Goal: Task Accomplishment & Management: Manage account settings

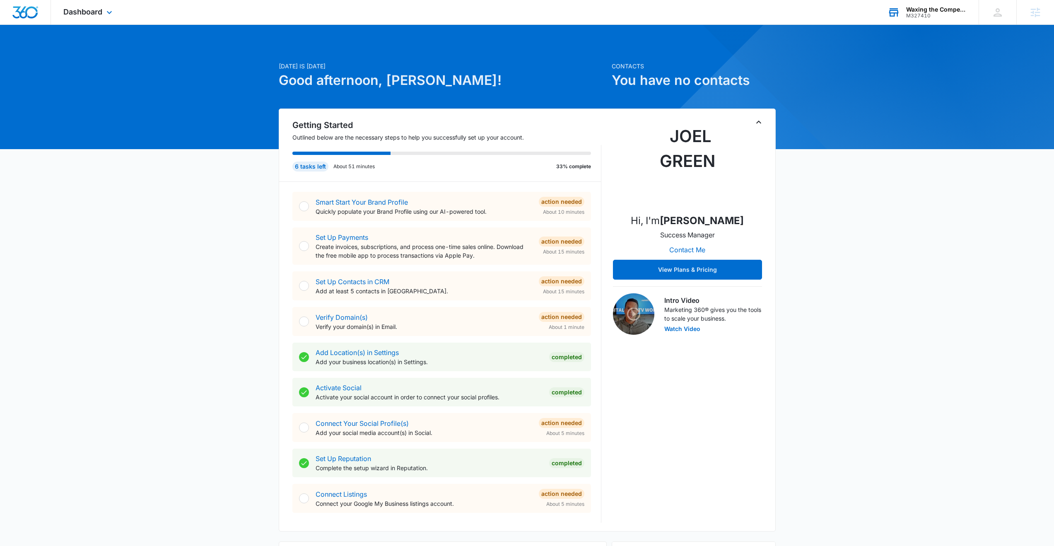
click at [924, 14] on div "M327410" at bounding box center [936, 16] width 60 height 6
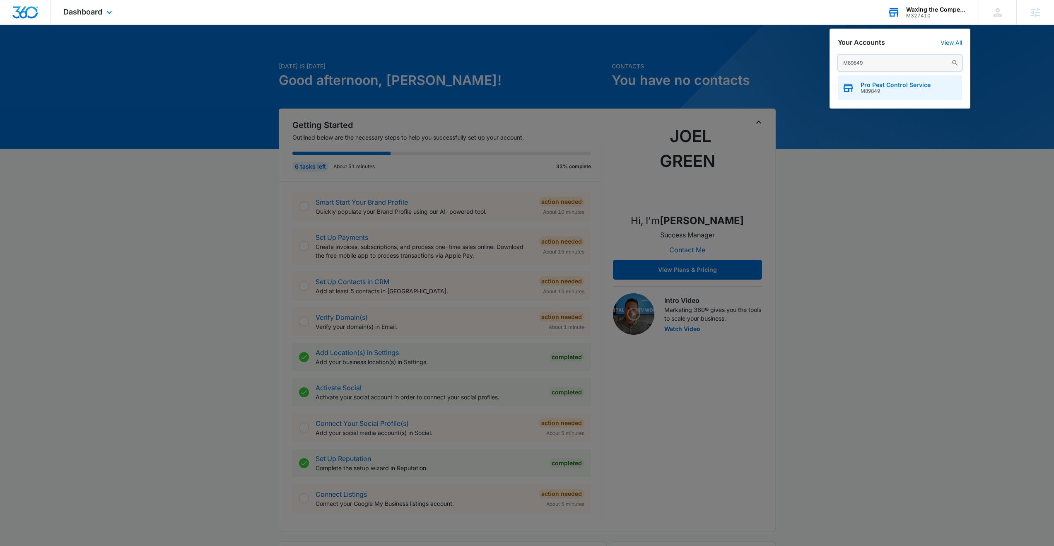
type input "M89849"
click at [902, 83] on span "Pro Pest Control Service" at bounding box center [896, 85] width 70 height 7
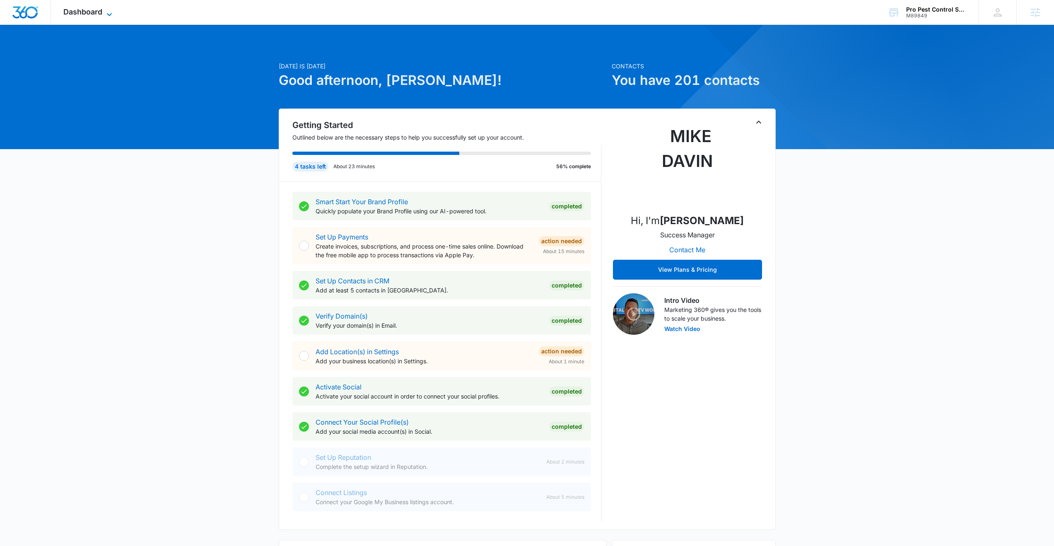
click at [81, 12] on span "Dashboard" at bounding box center [82, 11] width 39 height 9
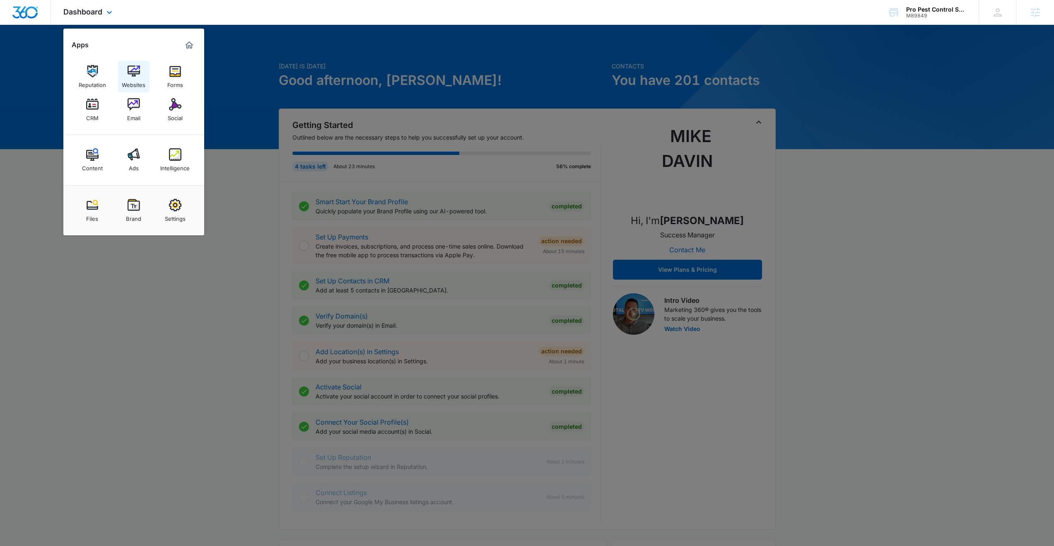
click at [130, 80] on div "Websites" at bounding box center [134, 82] width 24 height 11
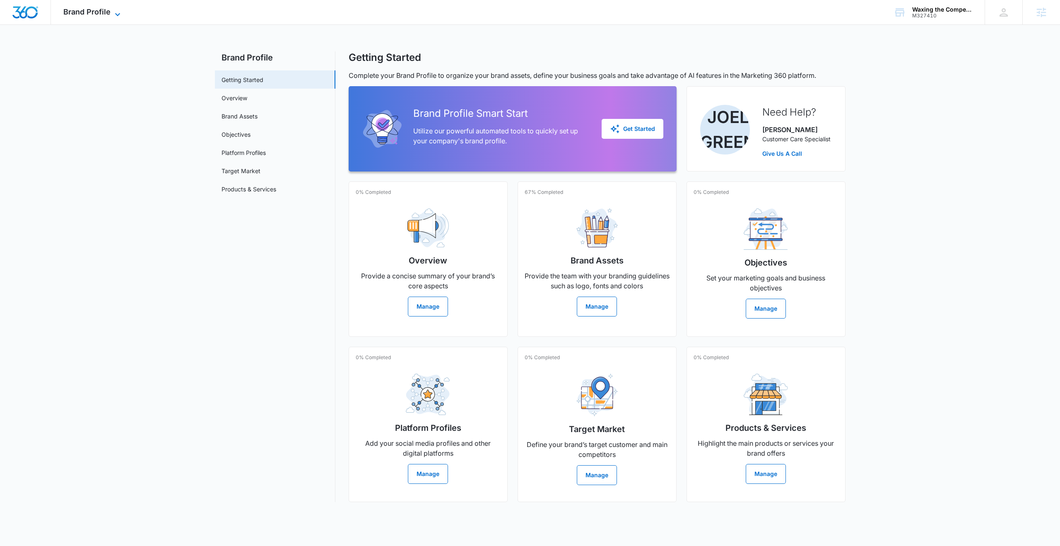
click at [100, 16] on span "Brand Profile" at bounding box center [86, 11] width 47 height 9
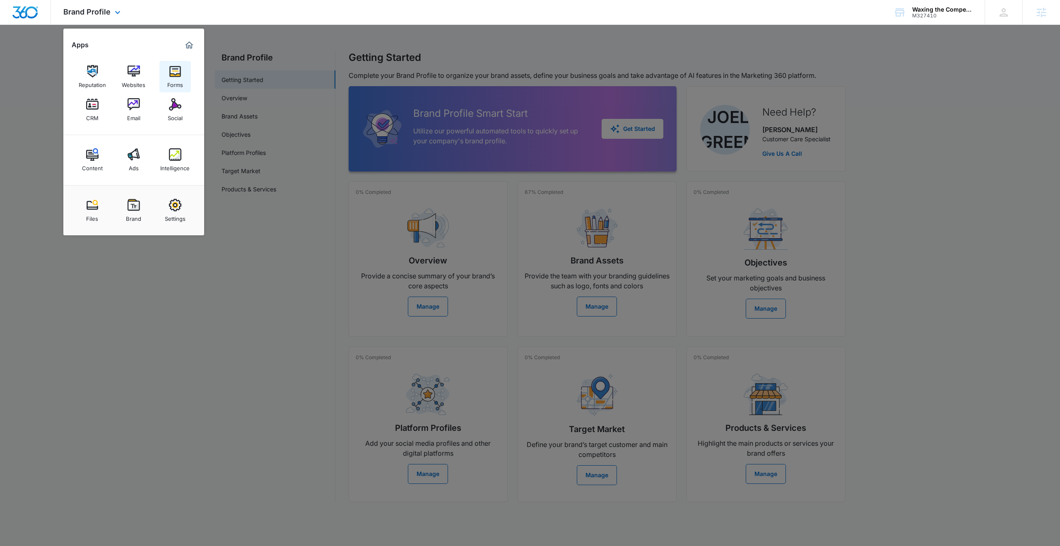
click at [179, 79] on div "Forms" at bounding box center [175, 82] width 16 height 11
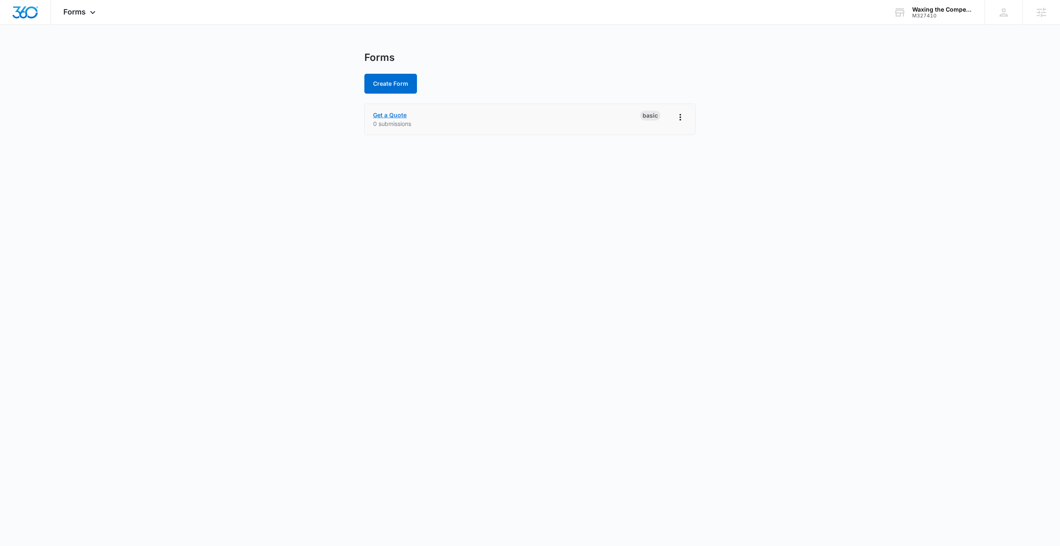
click at [399, 114] on link "Get a Quote" at bounding box center [390, 114] width 34 height 7
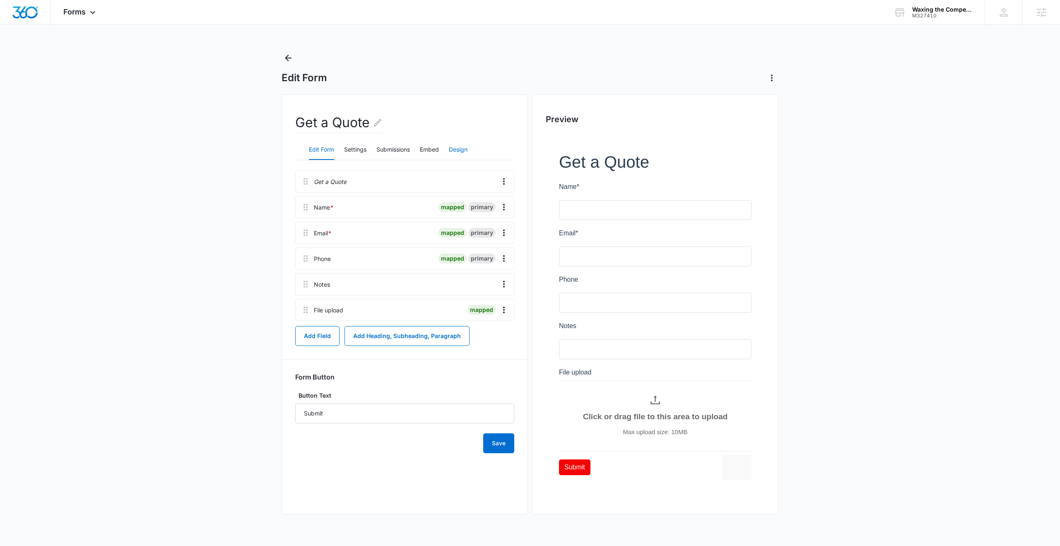
click at [463, 150] on button "Design" at bounding box center [458, 150] width 19 height 20
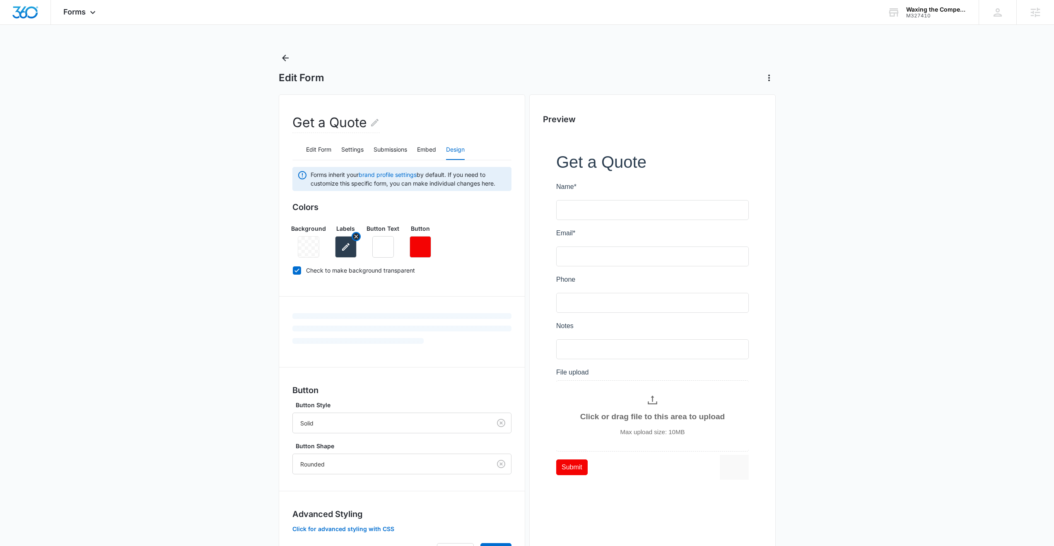
click at [345, 248] on icon "button" at bounding box center [345, 246] width 7 height 7
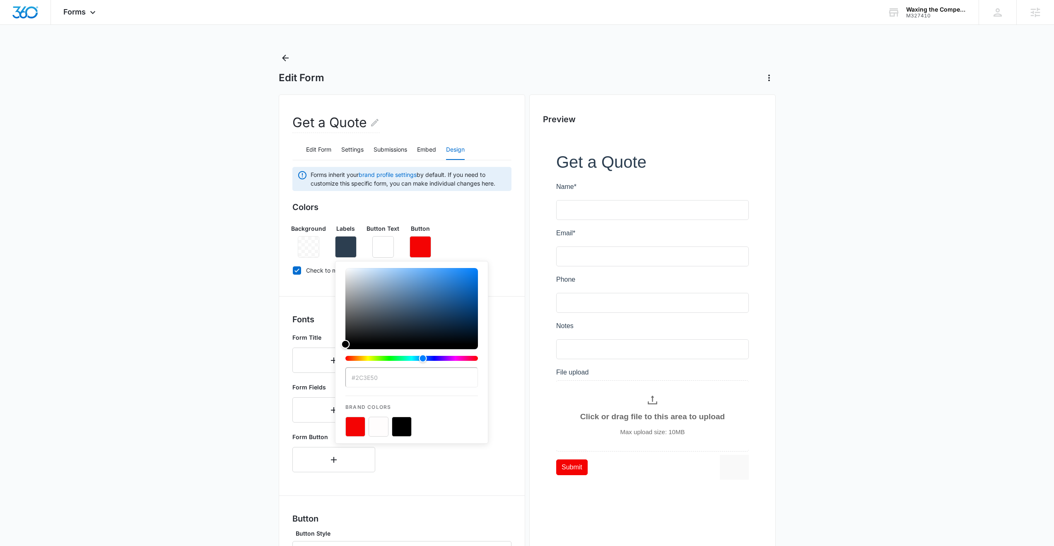
type input "#000000"
drag, startPoint x: 380, startPoint y: 331, endPoint x: 339, endPoint y: 347, distance: 44.2
click at [339, 347] on div "#000000 Brand Colors" at bounding box center [411, 352] width 153 height 183
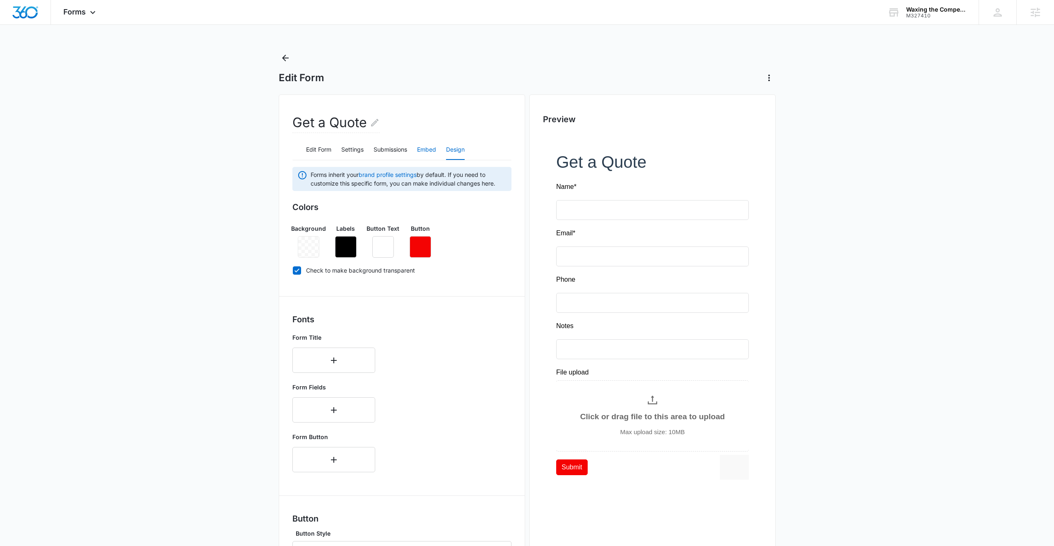
click at [430, 149] on button "Embed" at bounding box center [426, 150] width 19 height 20
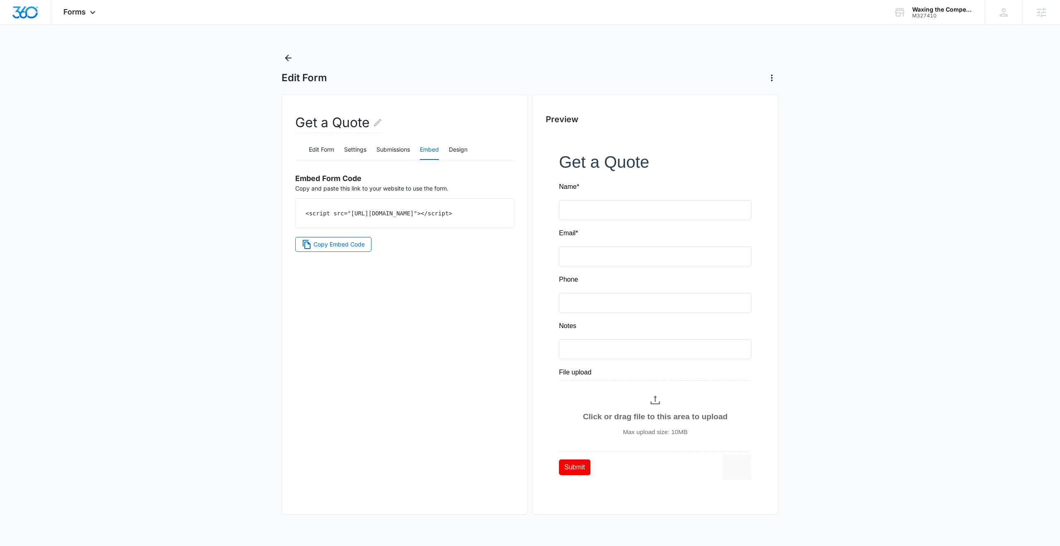
click at [341, 217] on code "<script src="https://forms.marketing360.com/load.js?id=68e3efff77508f99cc012fc2…" at bounding box center [379, 213] width 147 height 7
copy div "<script src="https://forms.marketing360.com/load.js?id=68e3efff77508f99cc012fc2…"
click at [94, 10] on icon at bounding box center [93, 15] width 10 height 10
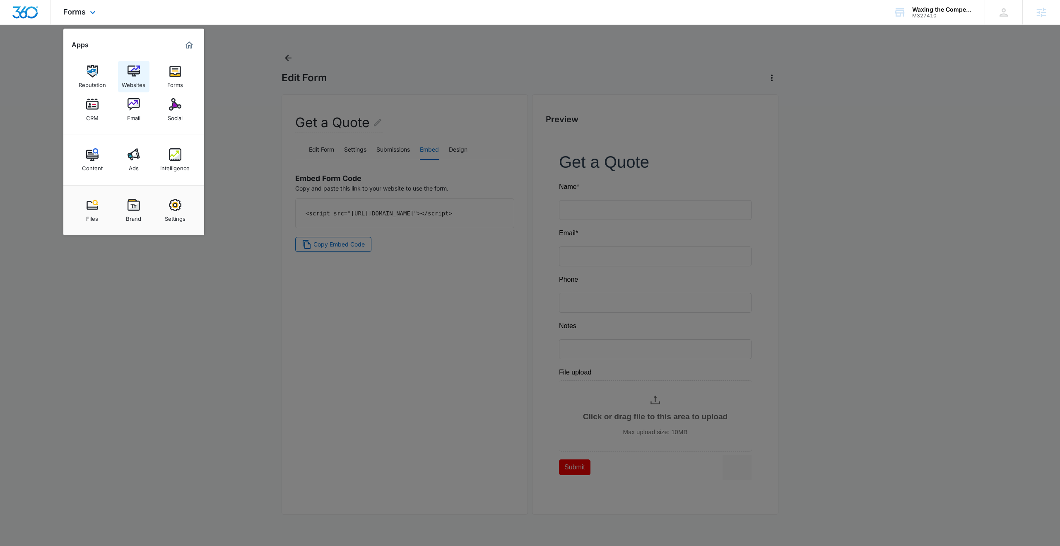
click at [131, 83] on div "Websites" at bounding box center [134, 82] width 24 height 11
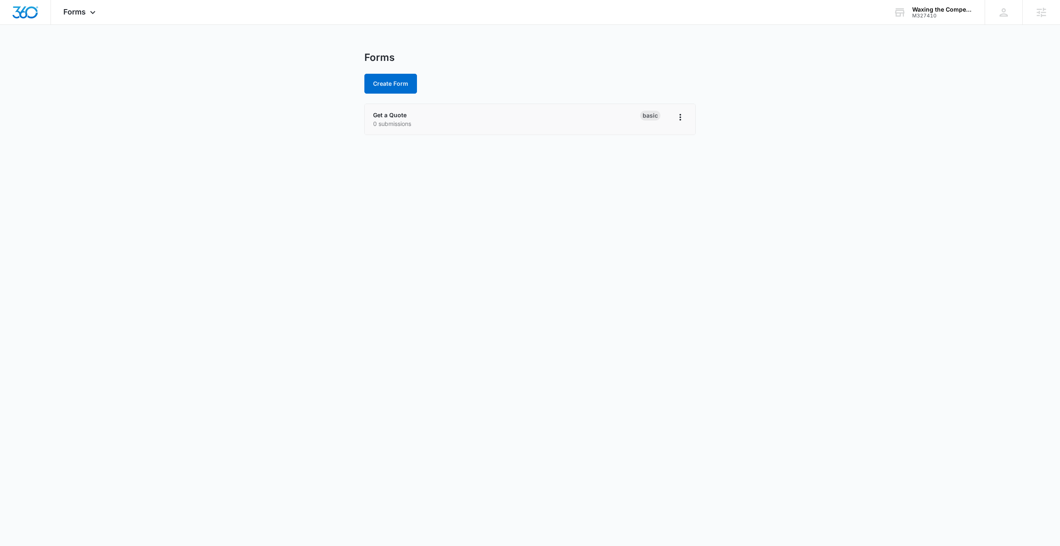
click at [409, 122] on p "0 submissions" at bounding box center [506, 123] width 267 height 9
click at [682, 119] on icon "Overflow Menu" at bounding box center [681, 117] width 10 height 10
click at [410, 99] on div "Forms Create Form Get a Quote 0 submissions Basic" at bounding box center [529, 98] width 331 height 94
click at [387, 112] on link "Get a Quote" at bounding box center [390, 114] width 34 height 7
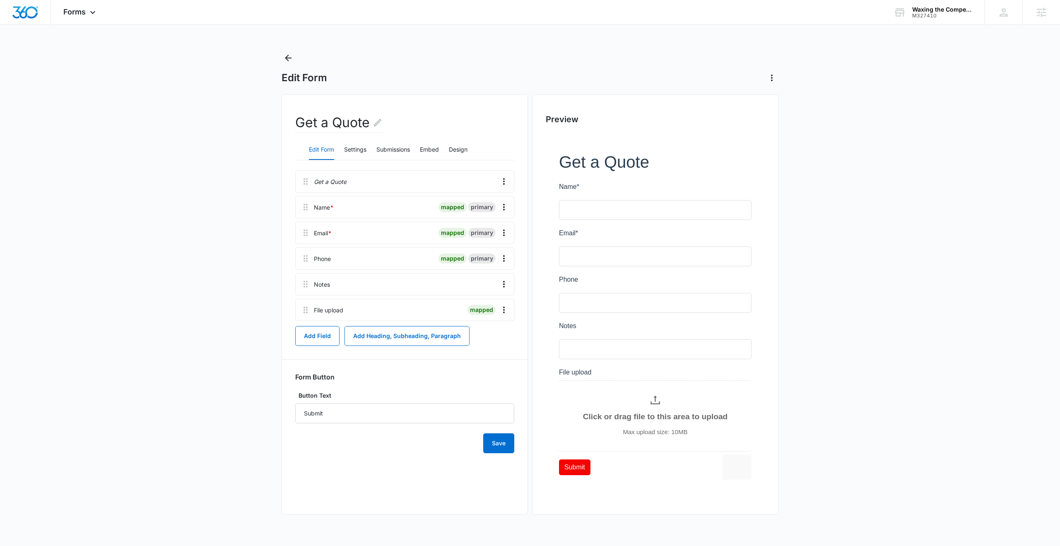
click at [448, 150] on div "Edit Form Settings Submissions Embed Design" at bounding box center [404, 150] width 219 height 21
click at [463, 151] on button "Design" at bounding box center [458, 150] width 19 height 20
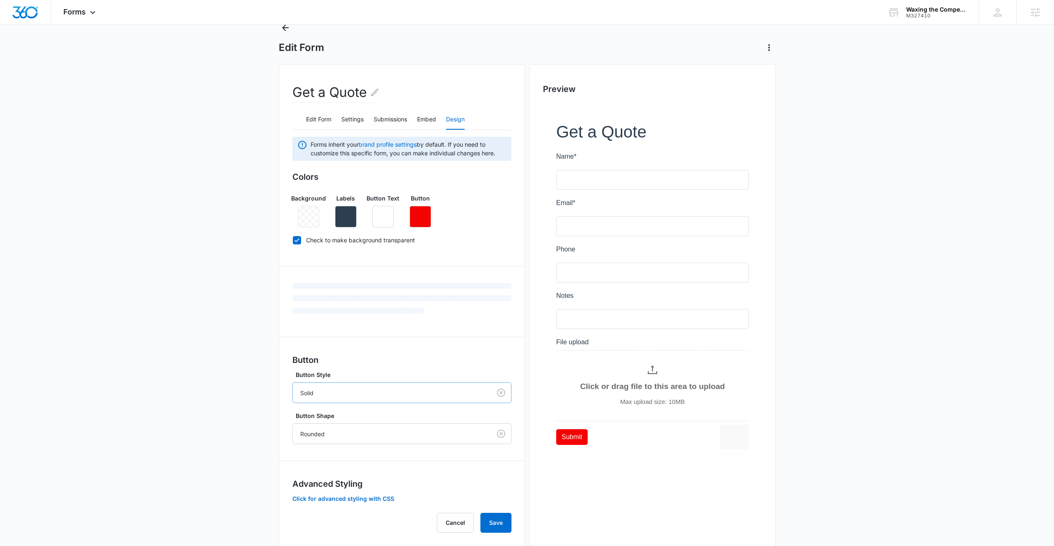
scroll to position [47, 0]
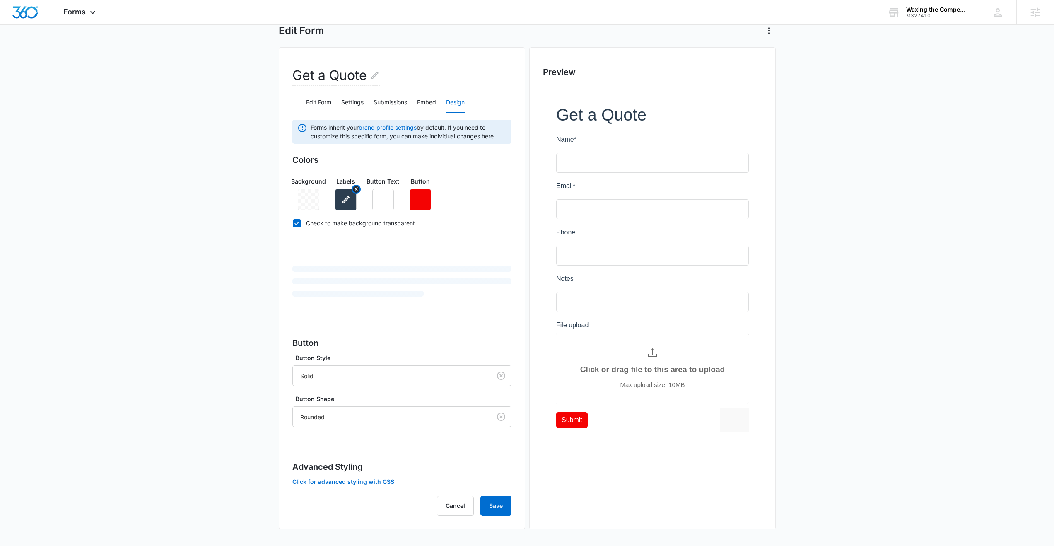
click at [346, 198] on icon "button" at bounding box center [345, 199] width 7 height 7
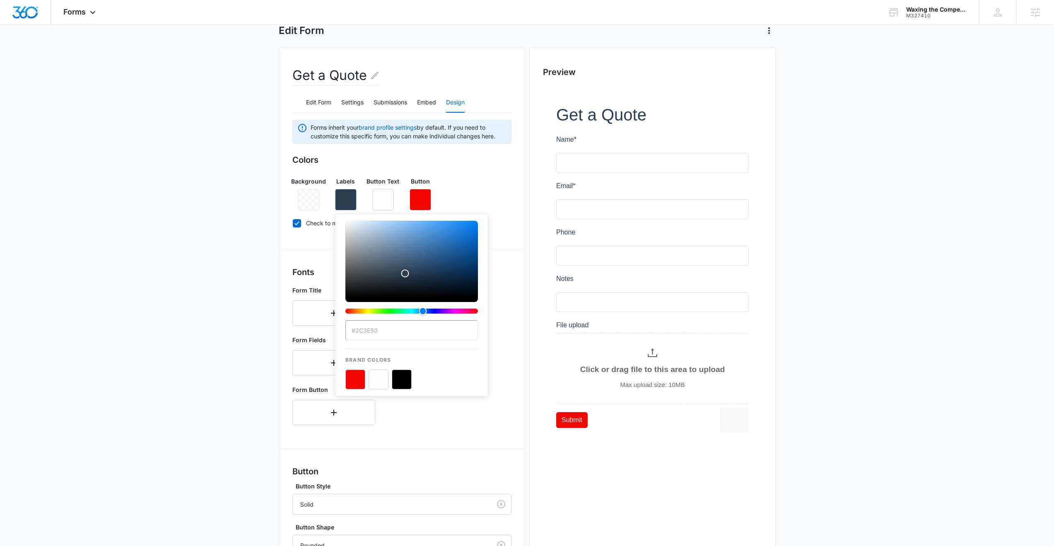
click at [399, 377] on button "color-picker-container" at bounding box center [402, 379] width 20 height 20
type input "#000000"
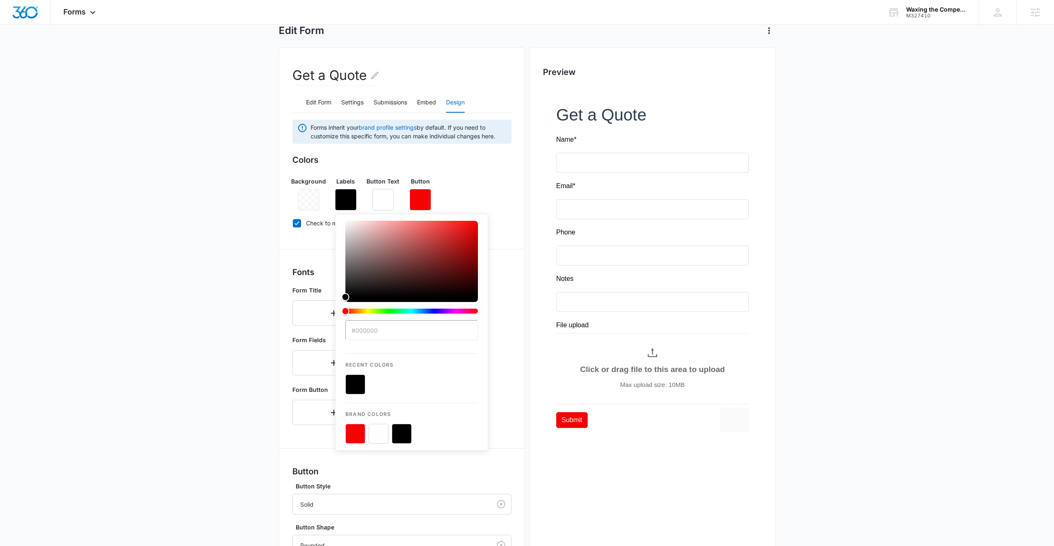
click at [195, 361] on main "Edit Form Get a Quote Edit Form Settings Submissions Embed Design Forms inherit…" at bounding box center [527, 339] width 1054 height 670
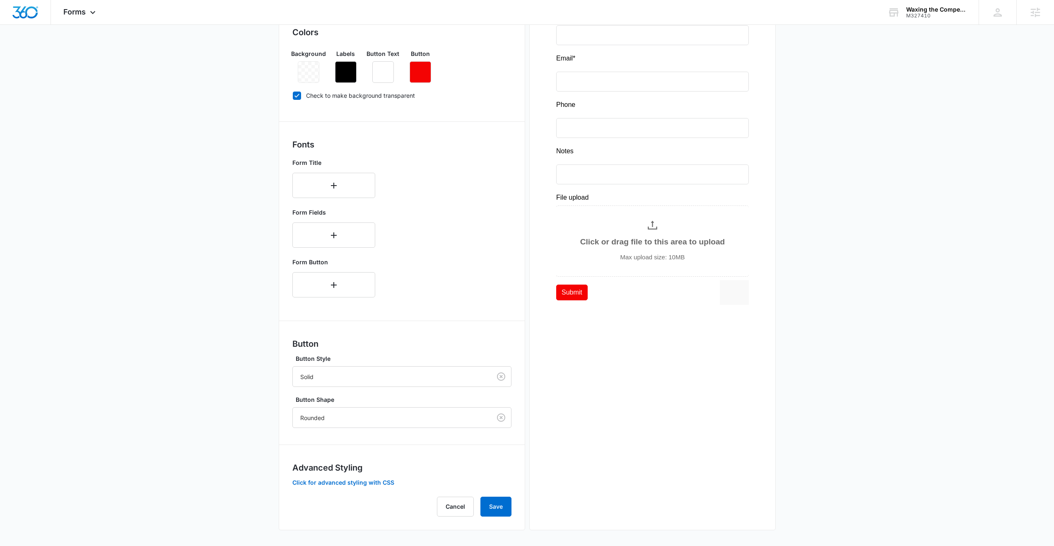
scroll to position [176, 0]
click at [490, 503] on button "Save" at bounding box center [495, 506] width 31 height 20
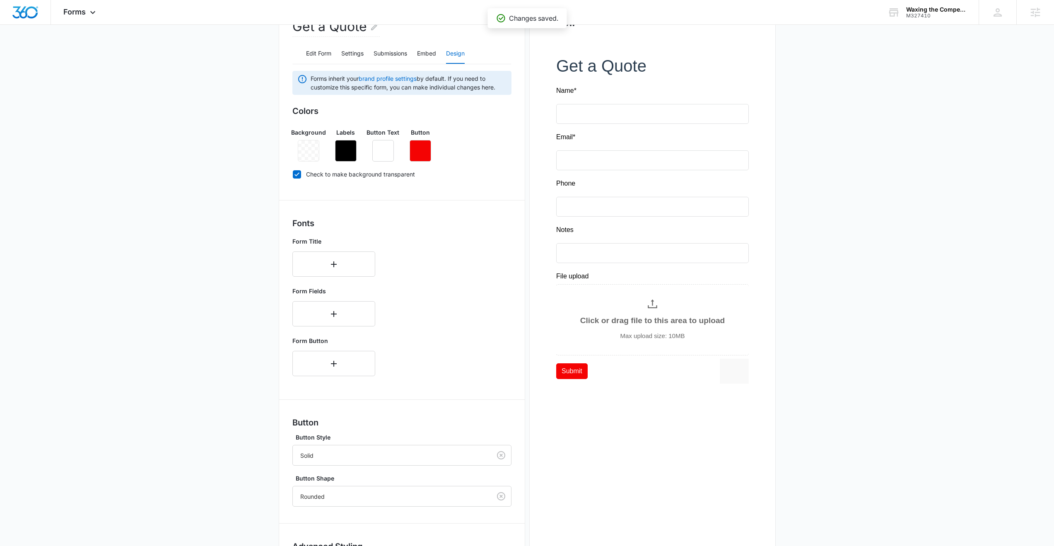
scroll to position [0, 0]
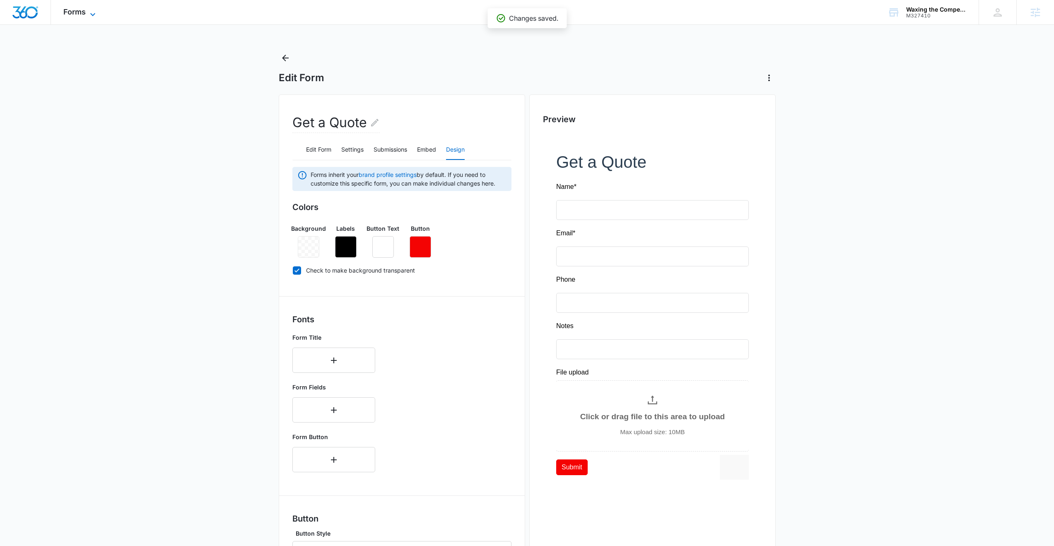
click at [80, 12] on span "Forms" at bounding box center [74, 11] width 22 height 9
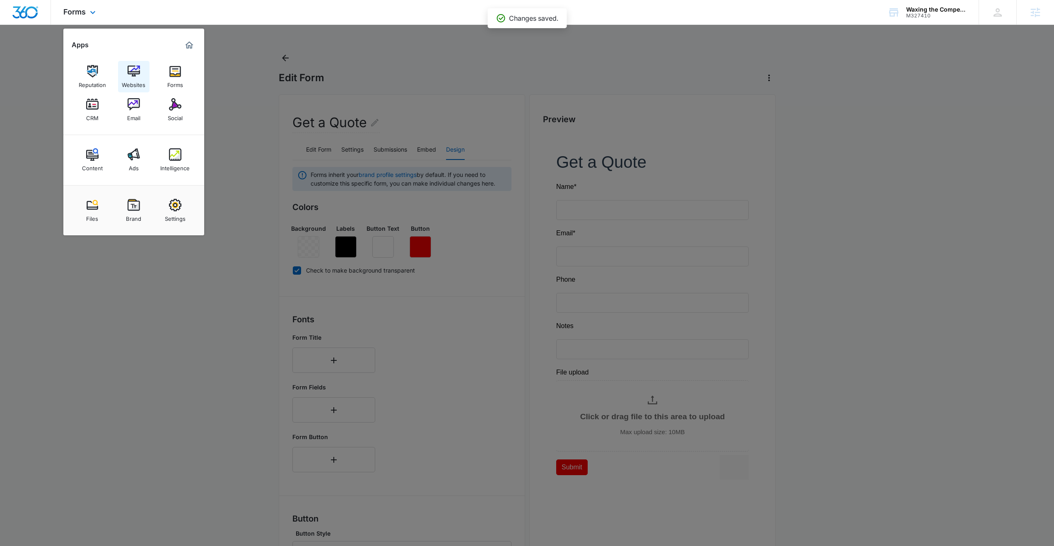
click at [128, 74] on img at bounding box center [134, 71] width 12 height 12
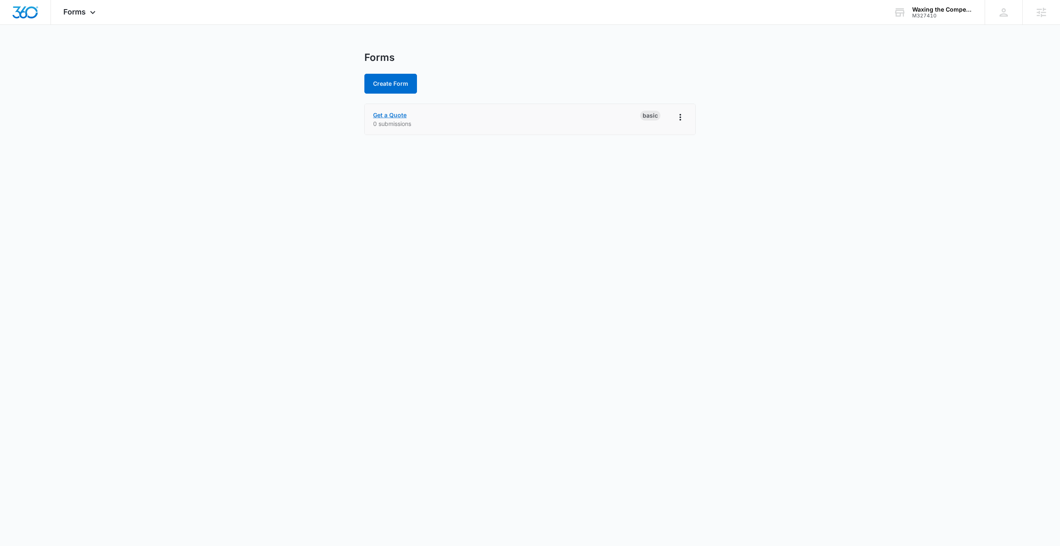
click at [396, 116] on link "Get a Quote" at bounding box center [390, 114] width 34 height 7
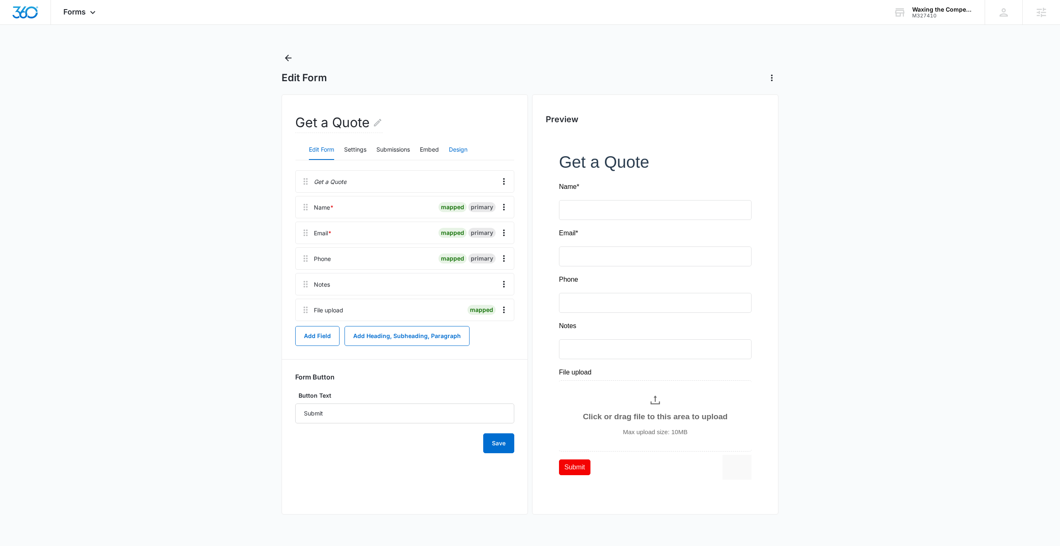
click at [463, 151] on button "Design" at bounding box center [458, 150] width 19 height 20
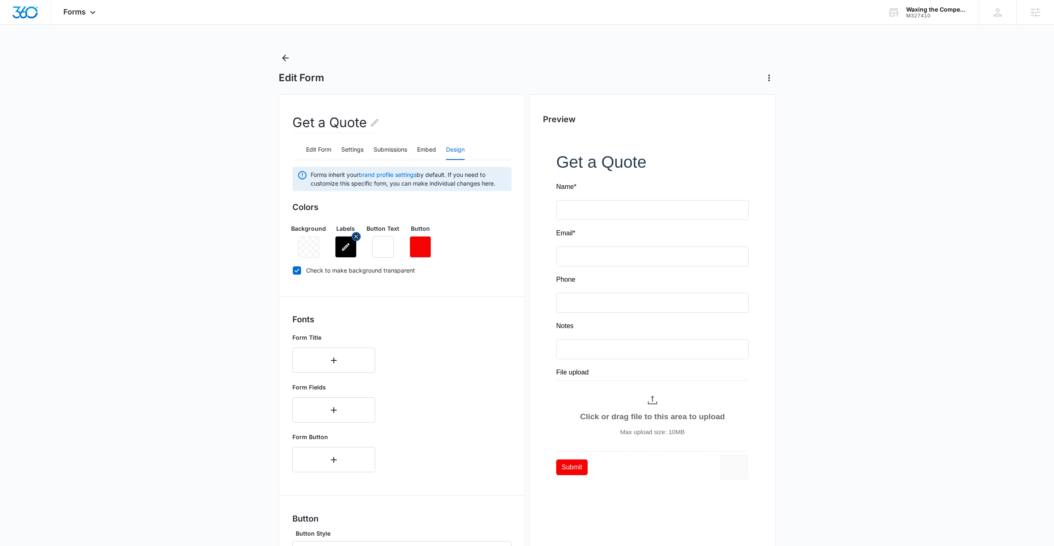
click at [349, 247] on icon "button" at bounding box center [346, 247] width 10 height 10
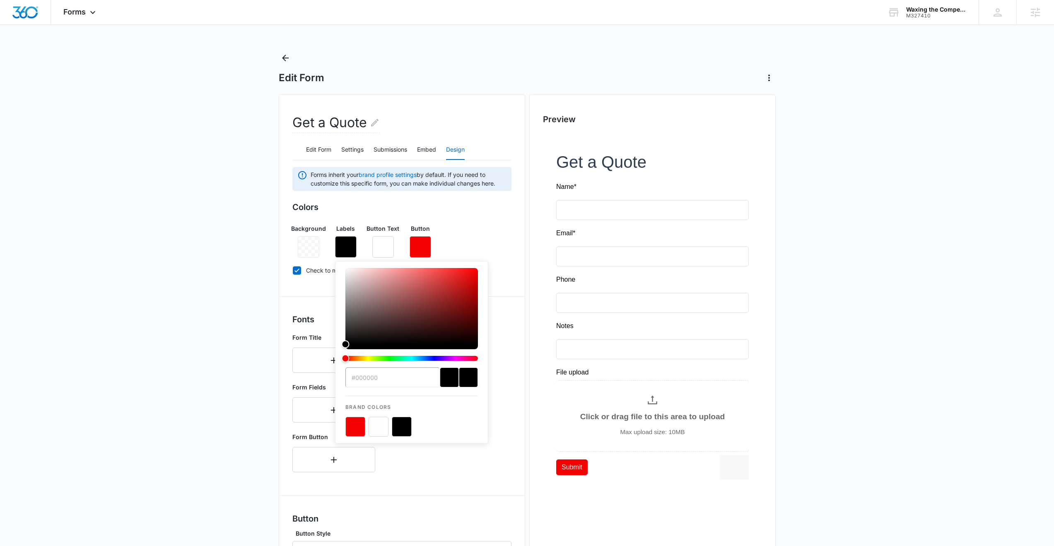
click at [370, 425] on button "color-picker-container" at bounding box center [379, 427] width 20 height 20
type input "#FFFDFD"
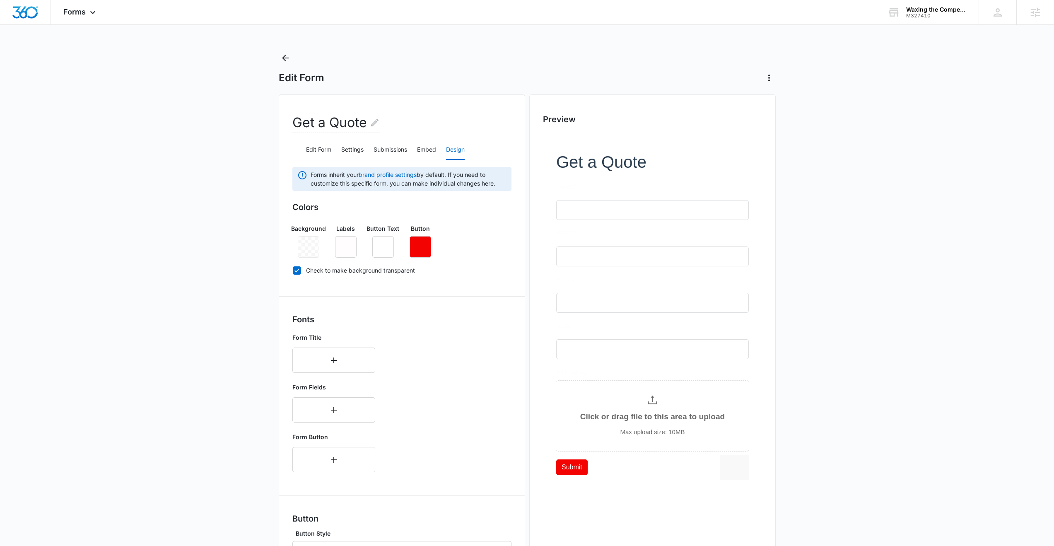
click at [253, 457] on main "Edit Form Get a Quote Edit Form Settings Submissions Embed Design Forms inherit…" at bounding box center [527, 386] width 1054 height 670
drag, startPoint x: 341, startPoint y: 247, endPoint x: 350, endPoint y: 256, distance: 12.0
click at [342, 247] on icon "button" at bounding box center [346, 247] width 10 height 10
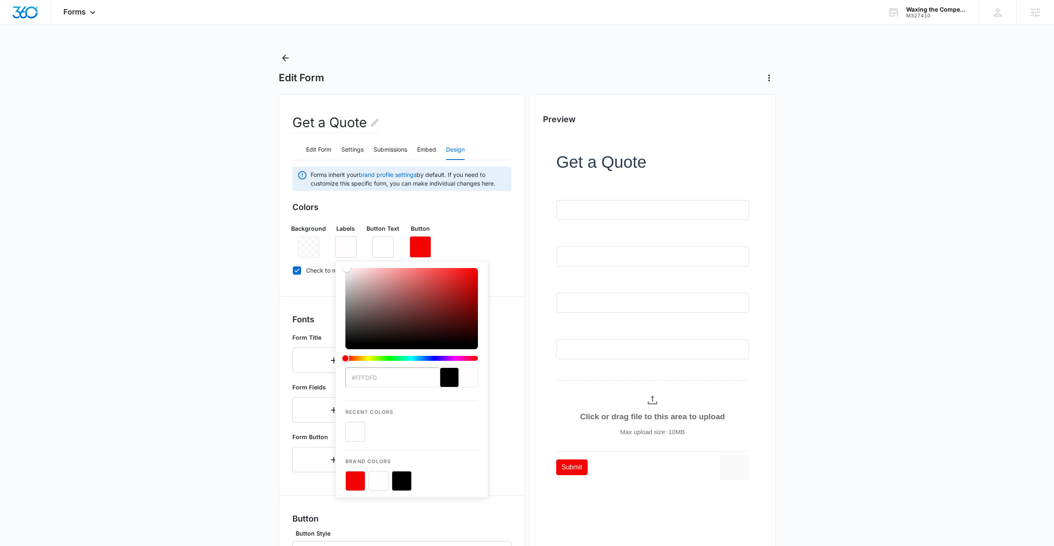
drag, startPoint x: 378, startPoint y: 377, endPoint x: 382, endPoint y: 375, distance: 4.6
click at [365, 379] on input "#FFFDFD" at bounding box center [392, 377] width 94 height 20
type input "#FFFFFF"
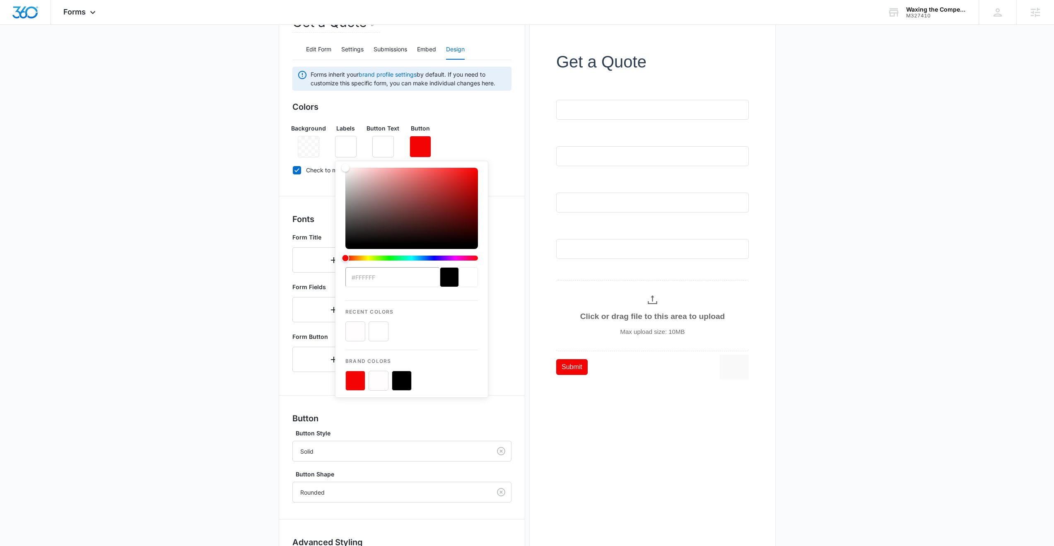
scroll to position [139, 0]
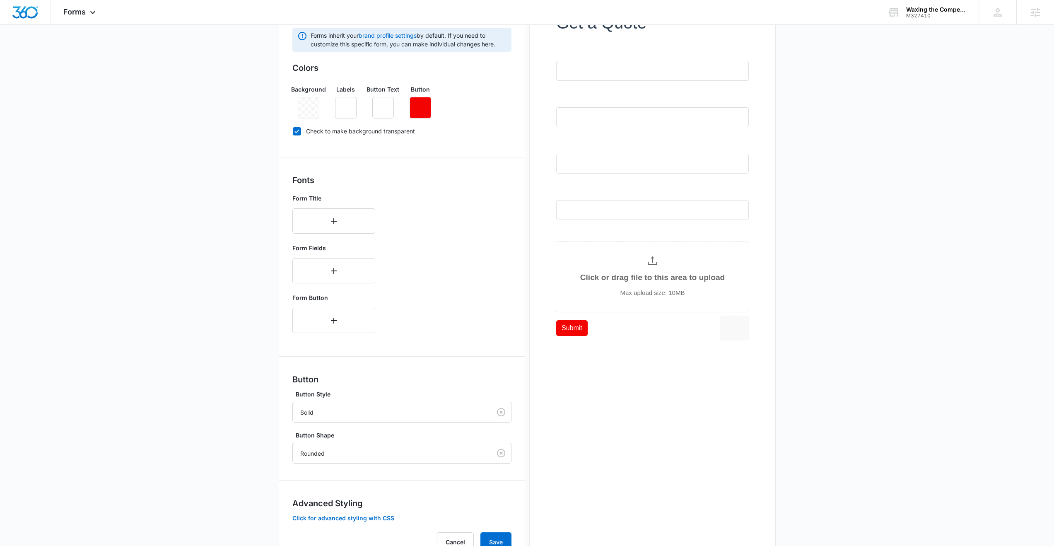
click at [244, 359] on main "Edit Form Get a Quote Edit Form Settings Submissions Embed Design Forms inherit…" at bounding box center [527, 247] width 1054 height 670
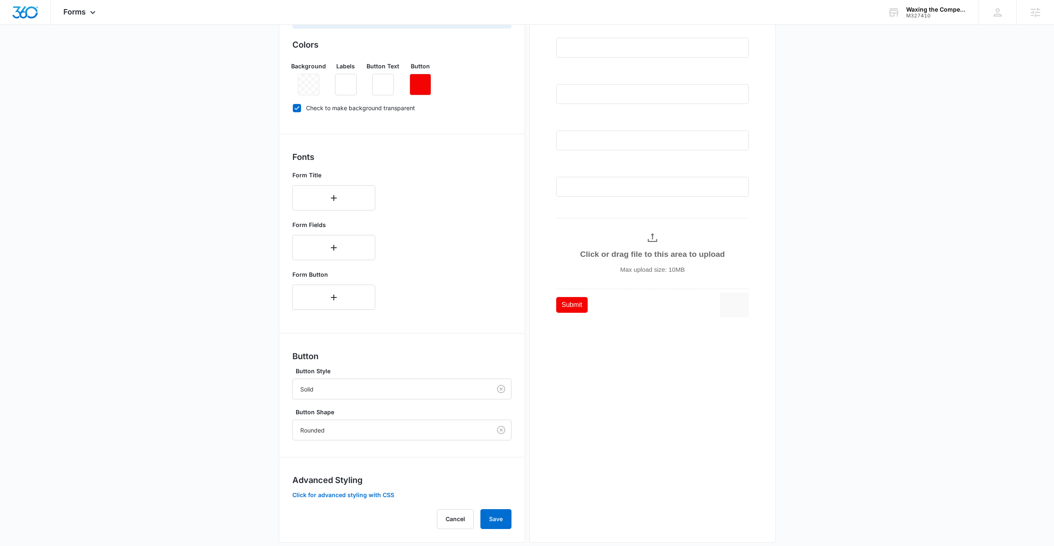
scroll to position [176, 0]
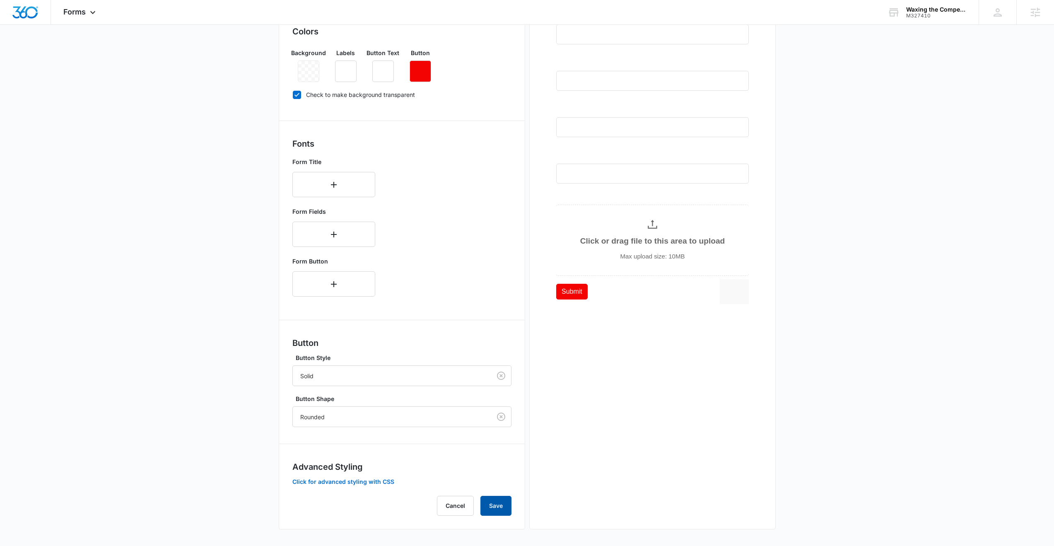
click at [491, 510] on button "Save" at bounding box center [495, 506] width 31 height 20
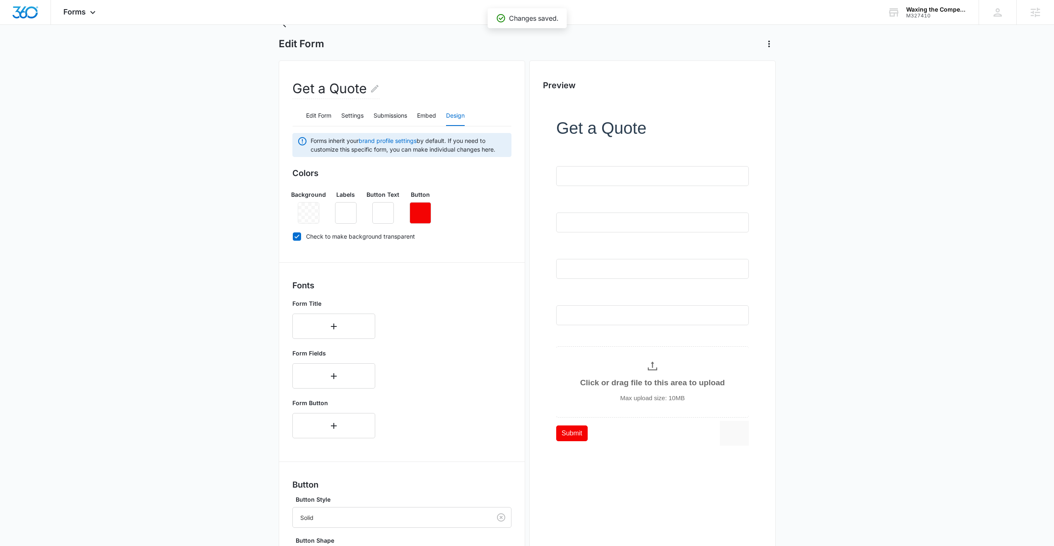
scroll to position [55, 0]
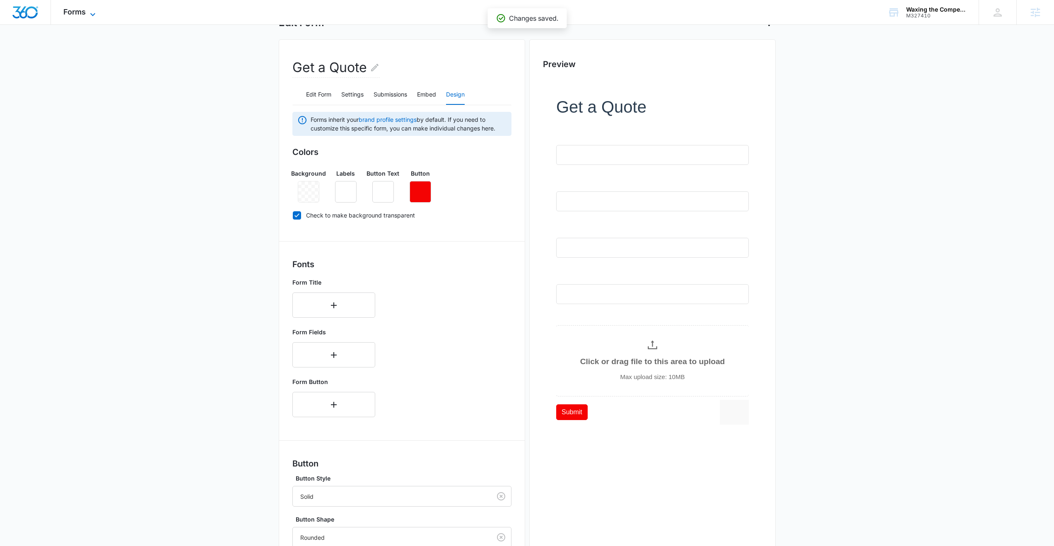
click at [79, 12] on span "Forms" at bounding box center [74, 11] width 22 height 9
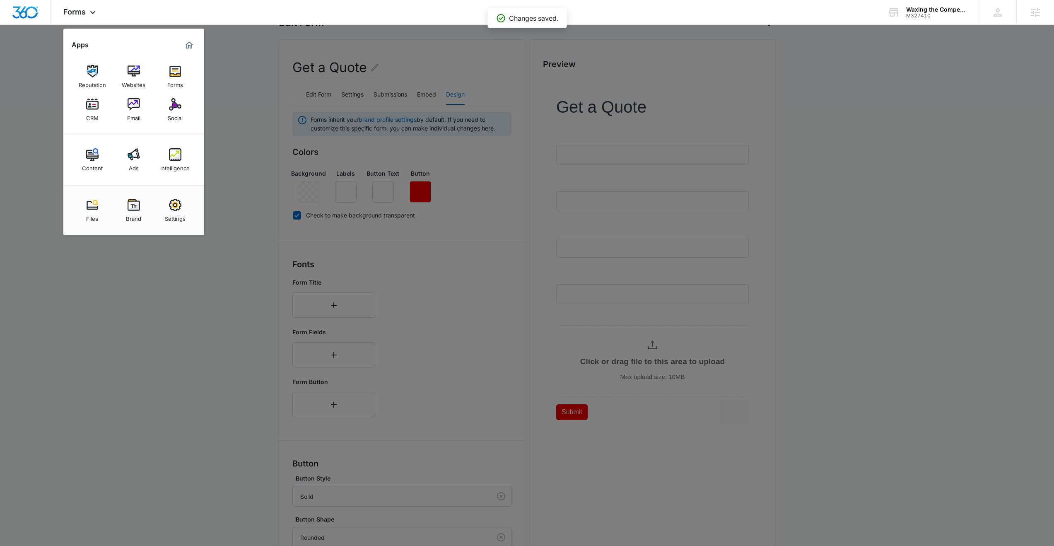
click at [246, 137] on div at bounding box center [527, 273] width 1054 height 546
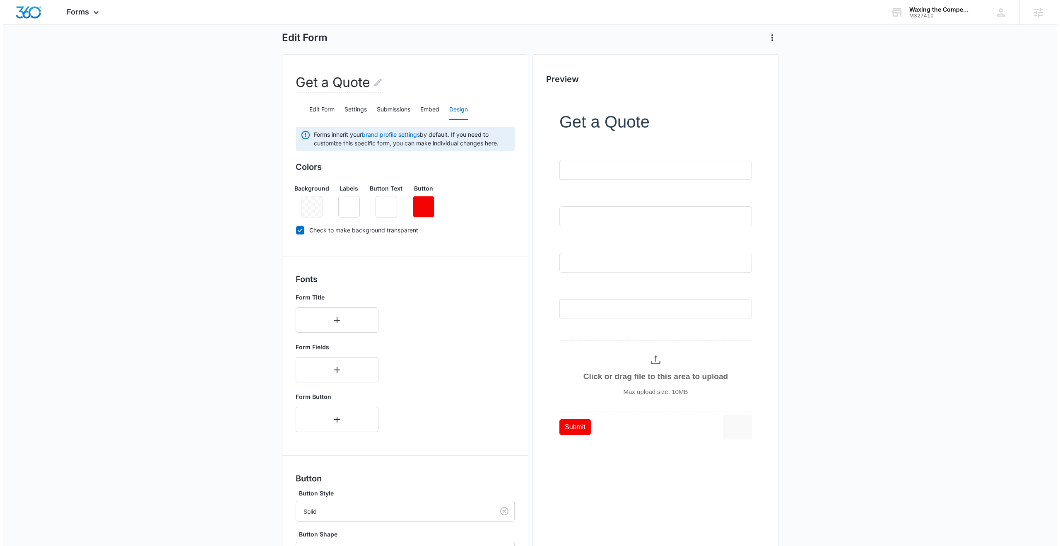
scroll to position [0, 0]
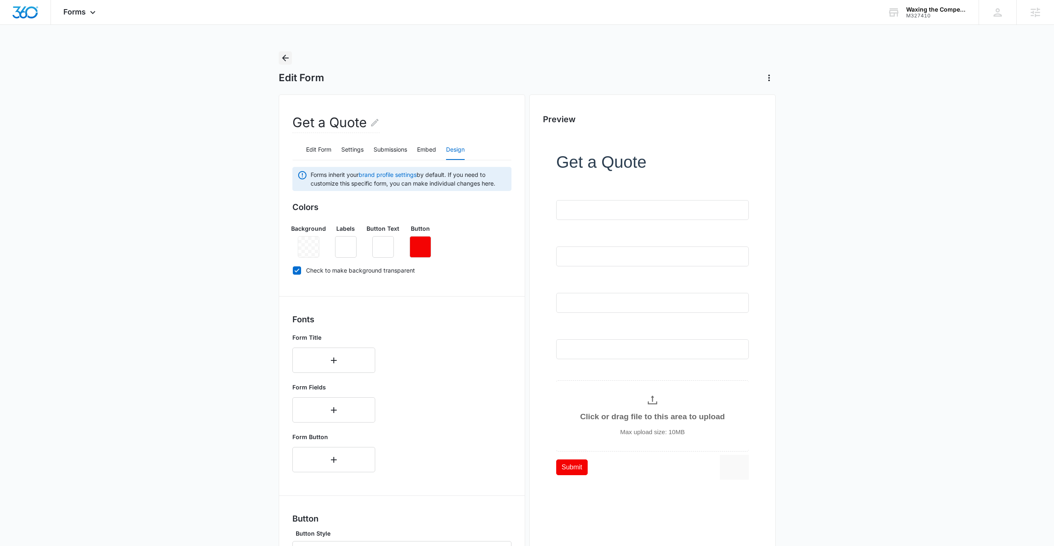
click at [285, 60] on icon "Back" at bounding box center [285, 58] width 7 height 7
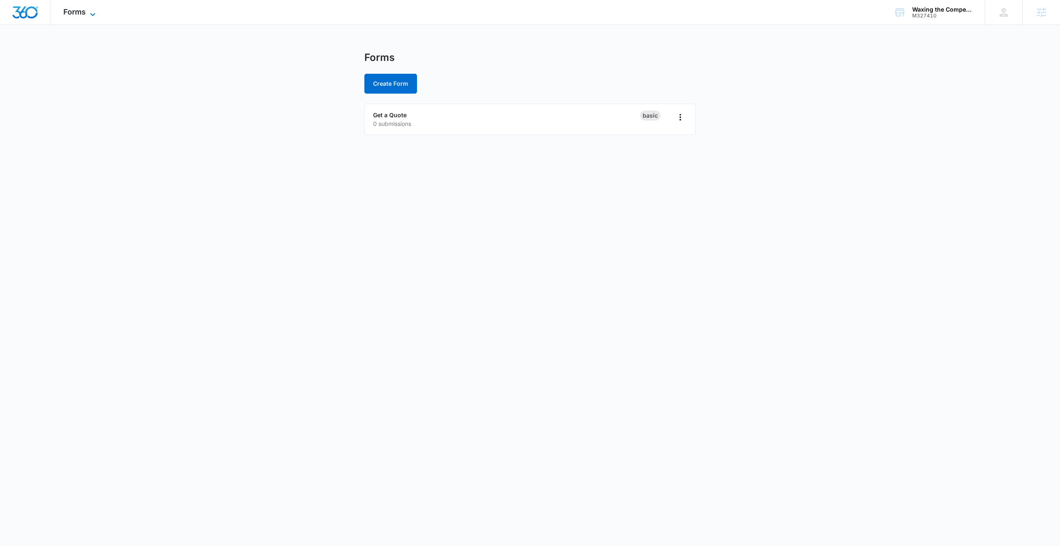
click at [83, 14] on span "Forms" at bounding box center [74, 11] width 22 height 9
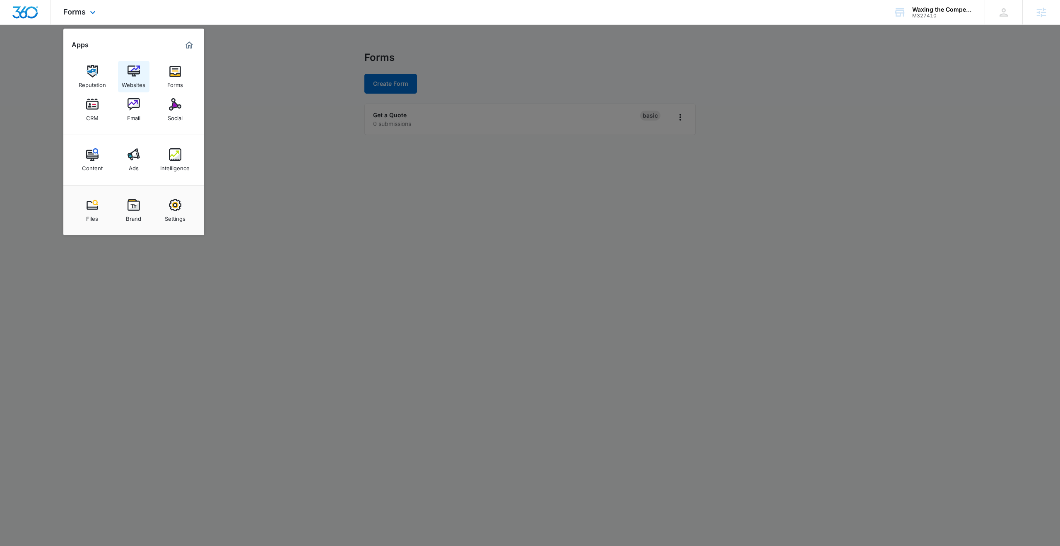
click at [129, 71] on img at bounding box center [134, 71] width 12 height 12
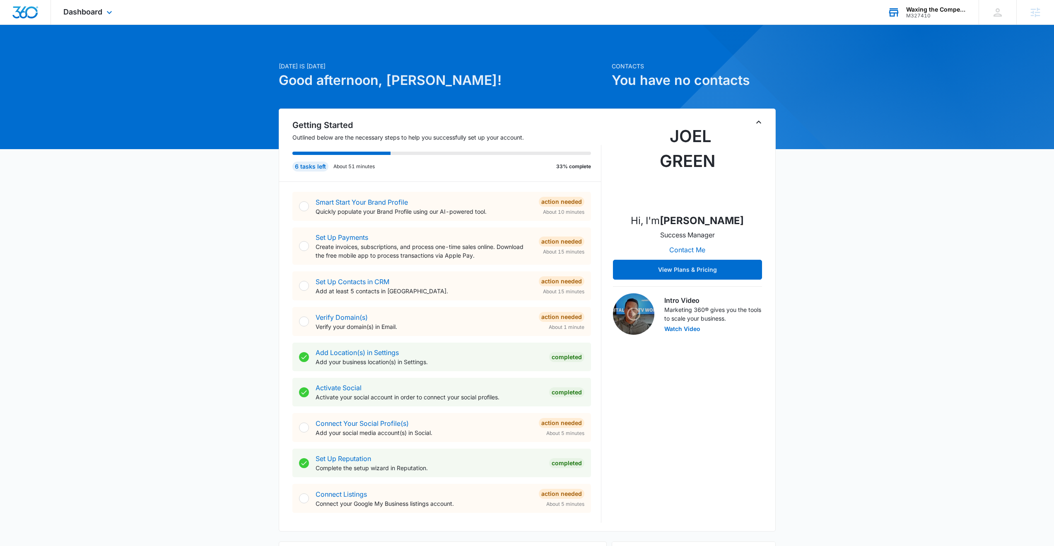
click at [936, 13] on div "M327410" at bounding box center [936, 16] width 60 height 6
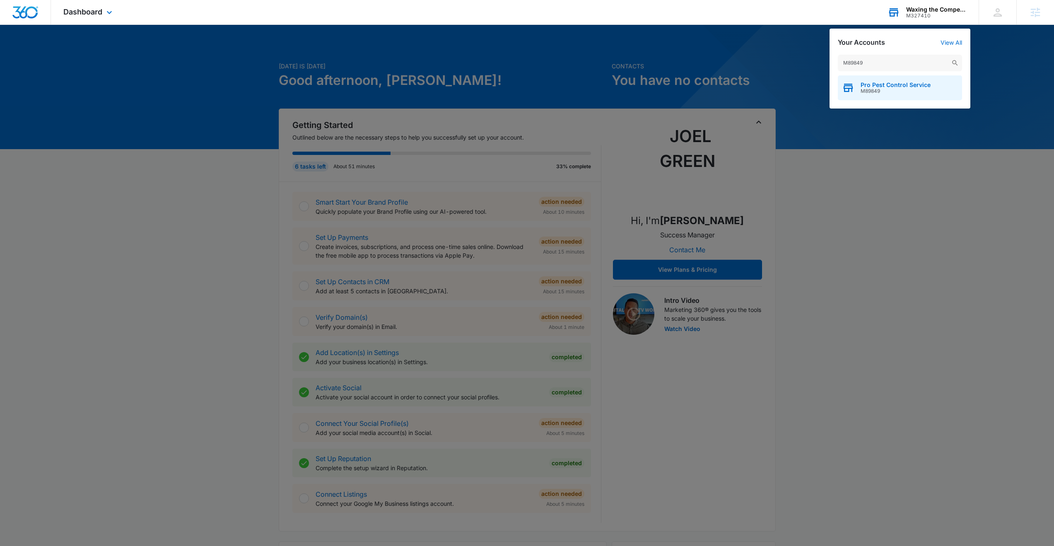
type input "M89849"
click at [908, 87] on span "Pro Pest Control Service" at bounding box center [896, 85] width 70 height 7
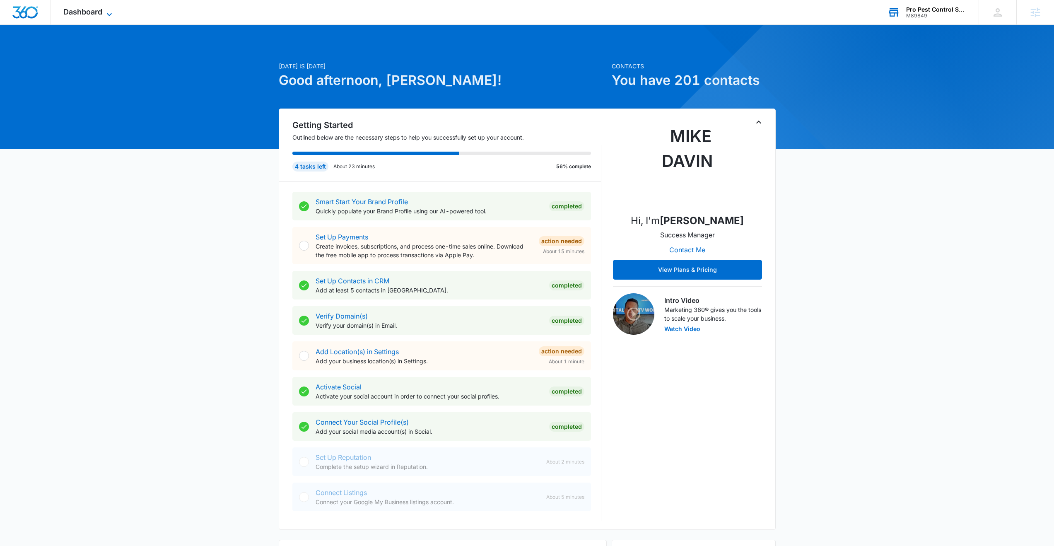
click at [88, 7] on span "Dashboard" at bounding box center [82, 11] width 39 height 9
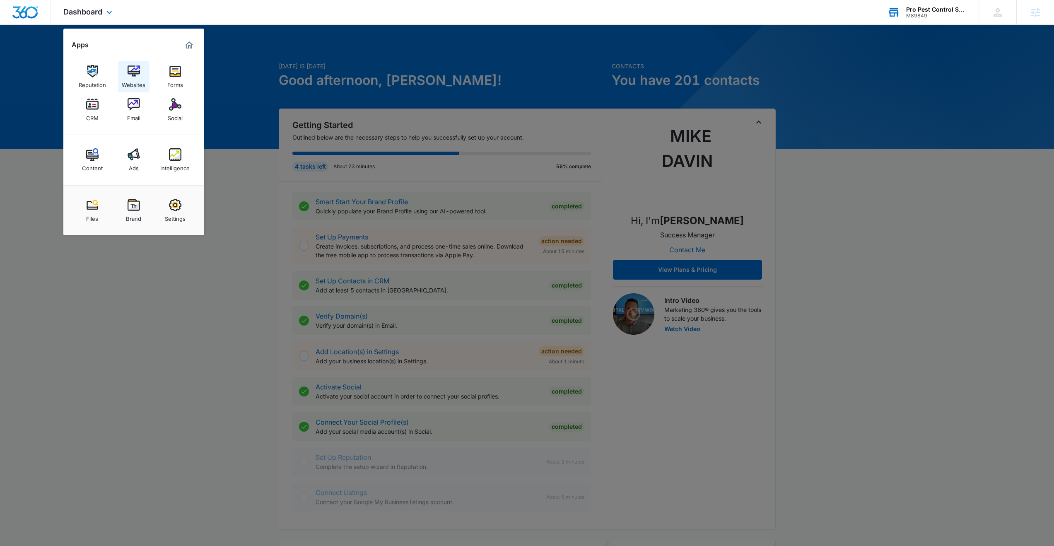
click at [132, 70] on img at bounding box center [134, 71] width 12 height 12
